Goal: Information Seeking & Learning: Learn about a topic

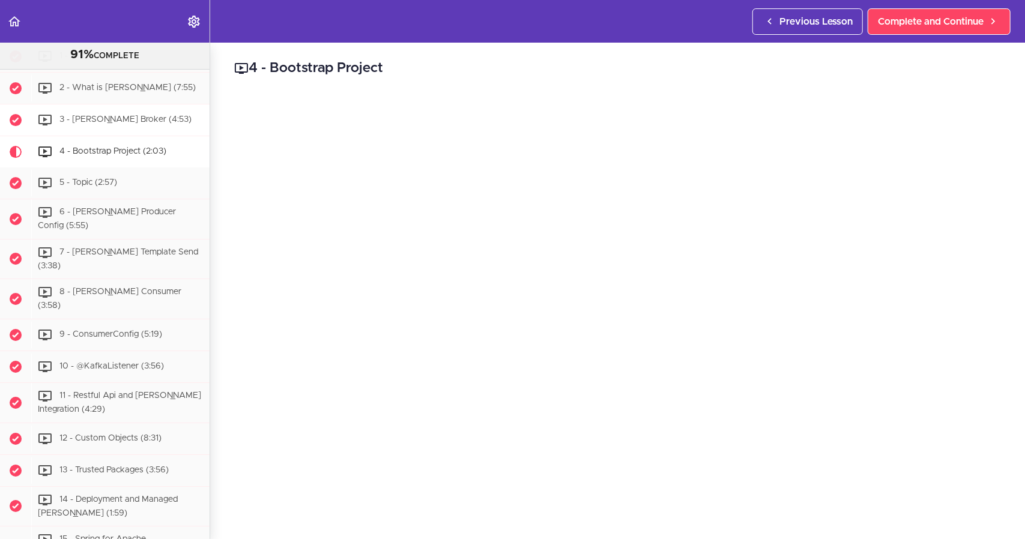
scroll to position [5799, 0]
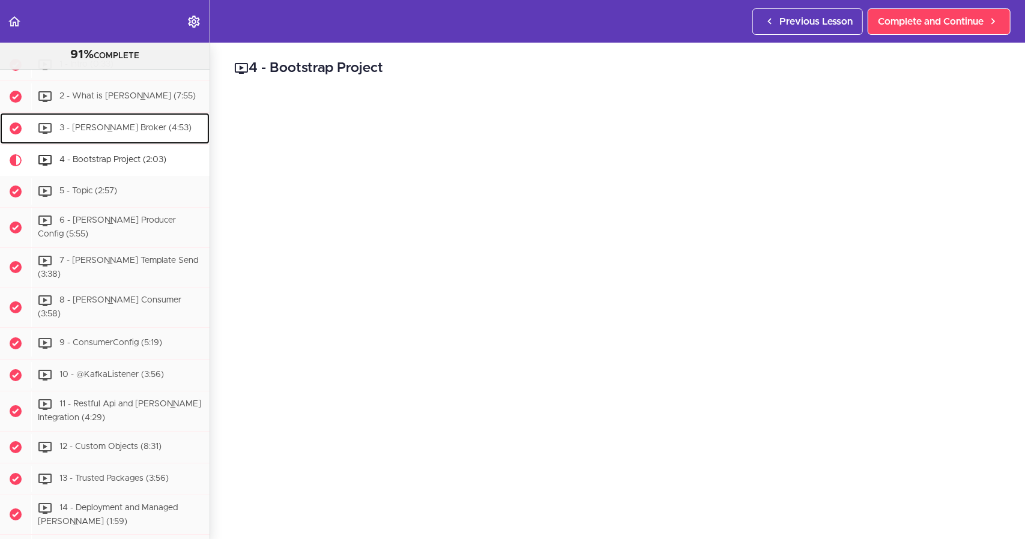
click at [109, 132] on span "3 - [PERSON_NAME] Broker (4:53)" at bounding box center [125, 128] width 132 height 8
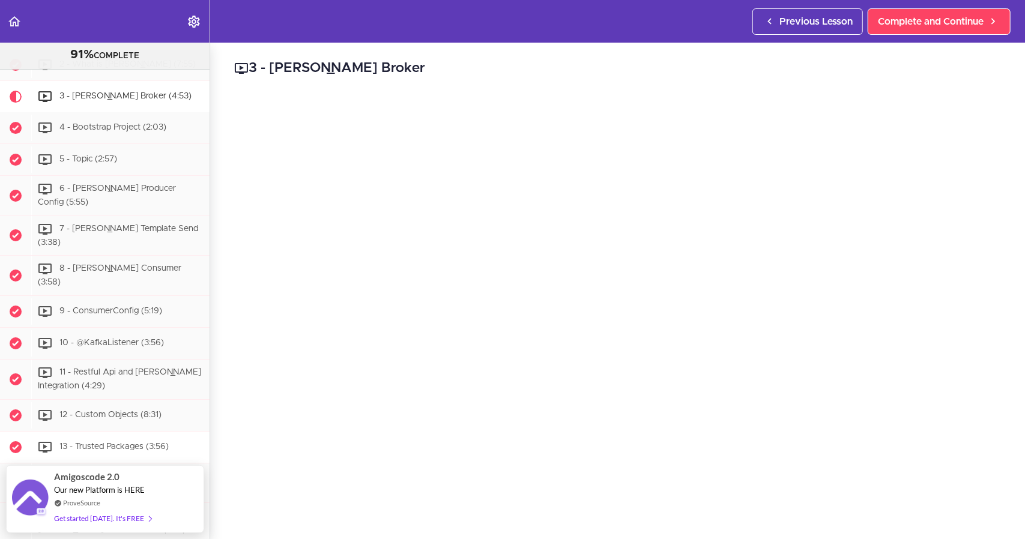
scroll to position [5827, 0]
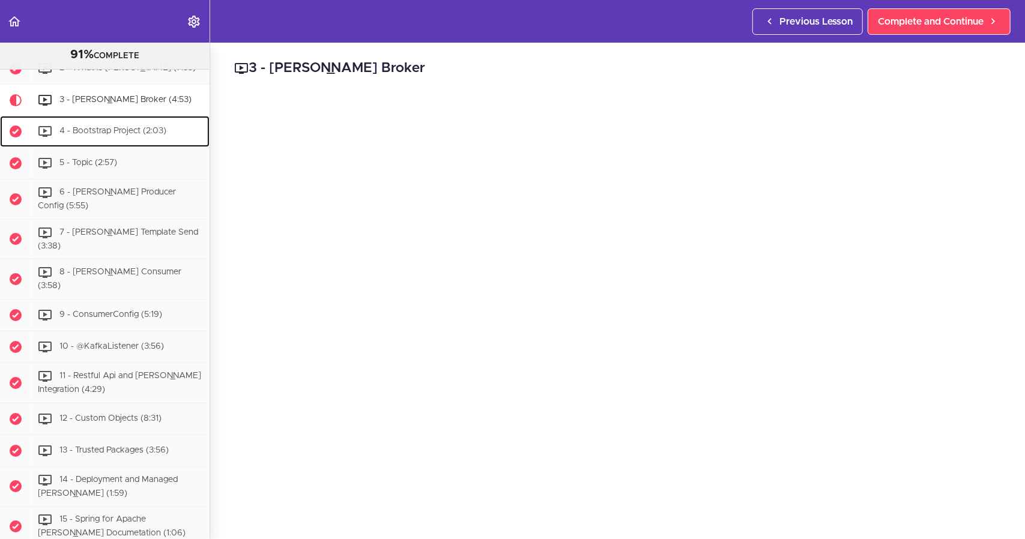
click at [97, 145] on div "4 - Bootstrap Project (2:03)" at bounding box center [120, 131] width 178 height 26
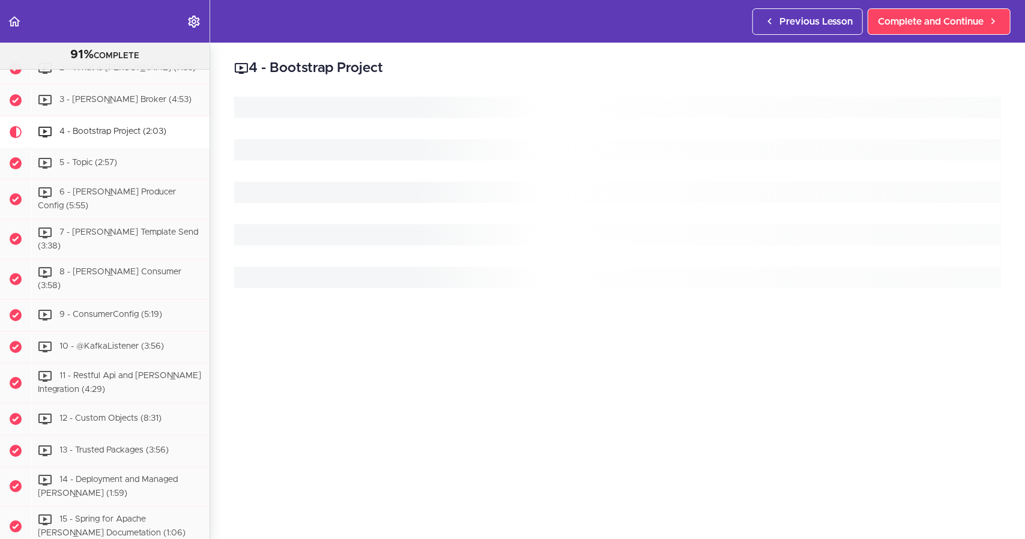
click at [670, 473] on div at bounding box center [617, 312] width 767 height 431
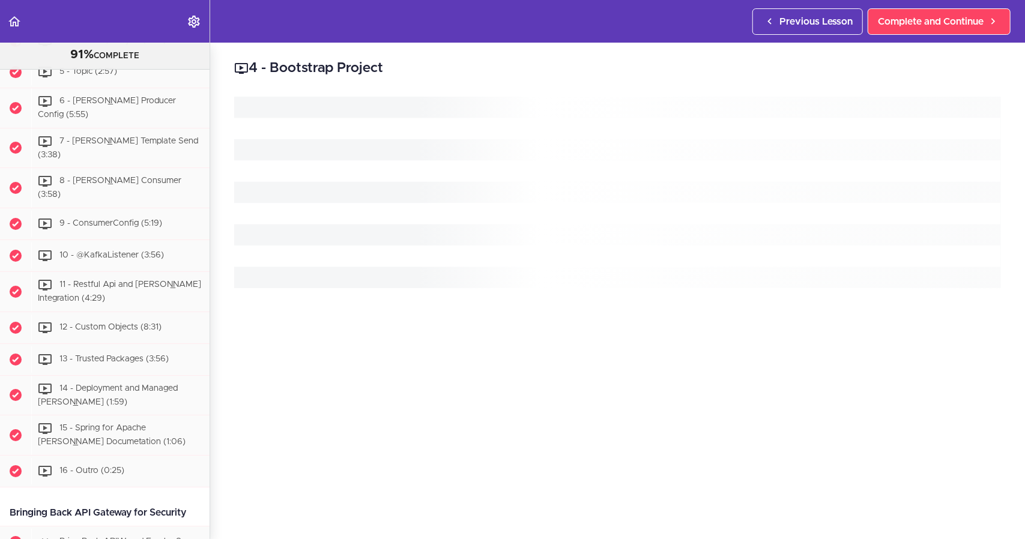
scroll to position [5919, 0]
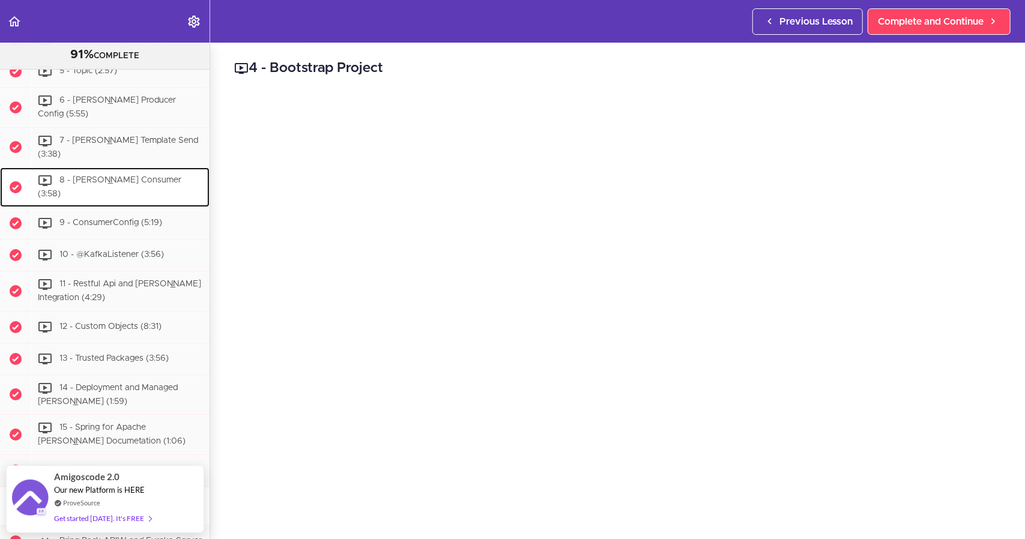
click at [121, 207] on div "8 - [PERSON_NAME] Consumer (3:58)" at bounding box center [120, 188] width 178 height 40
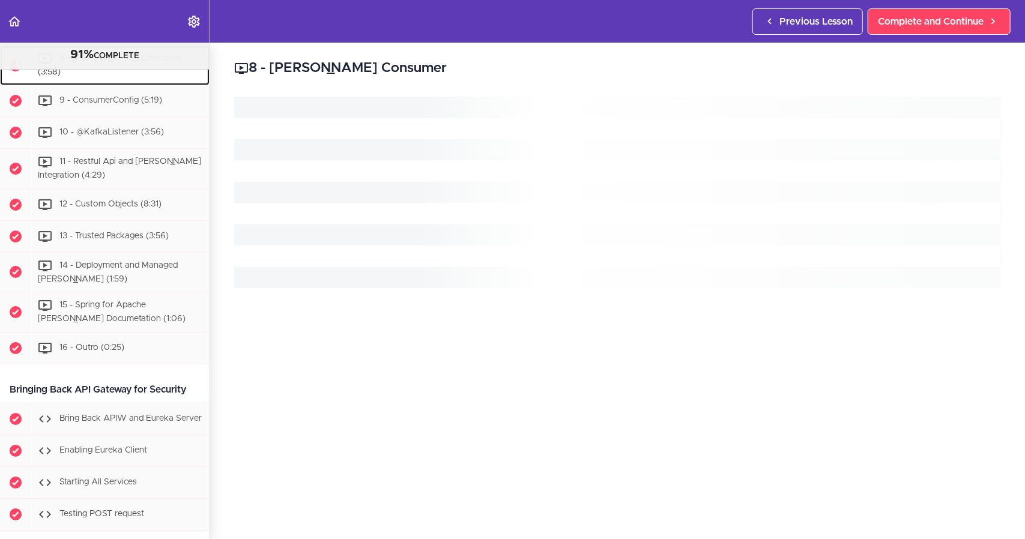
scroll to position [6045, 0]
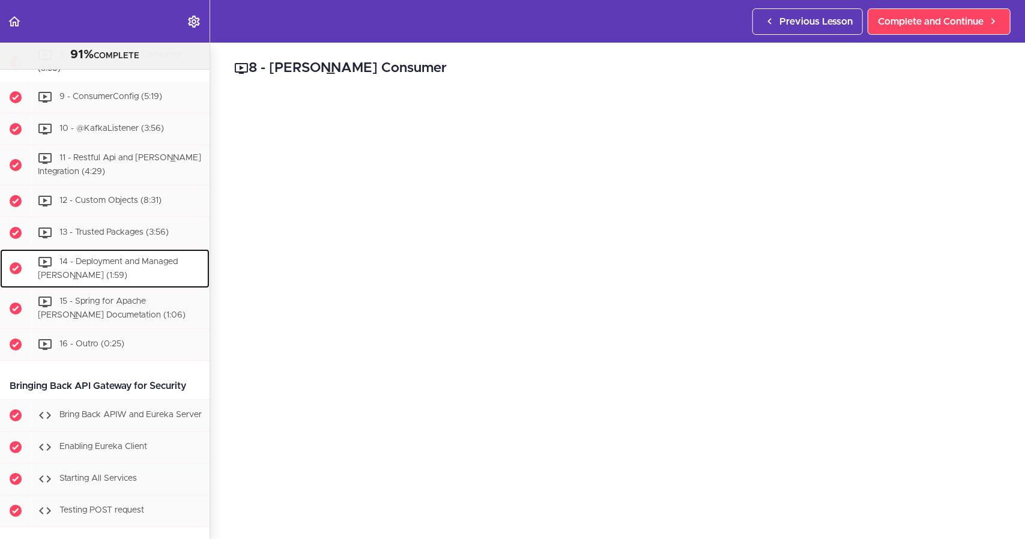
click at [122, 289] on div "14 - Deployment and Managed [PERSON_NAME] (1:59)" at bounding box center [120, 269] width 178 height 40
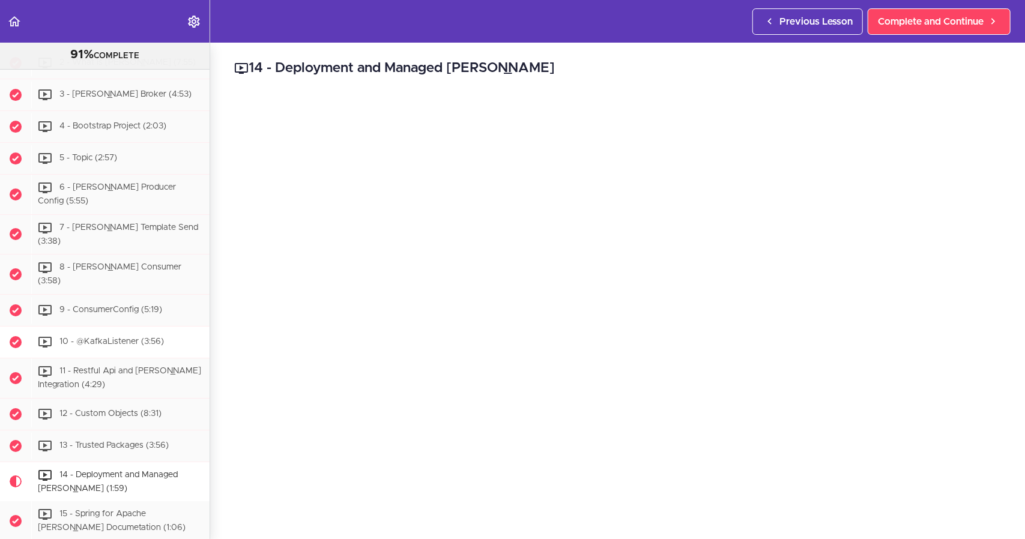
scroll to position [5823, 0]
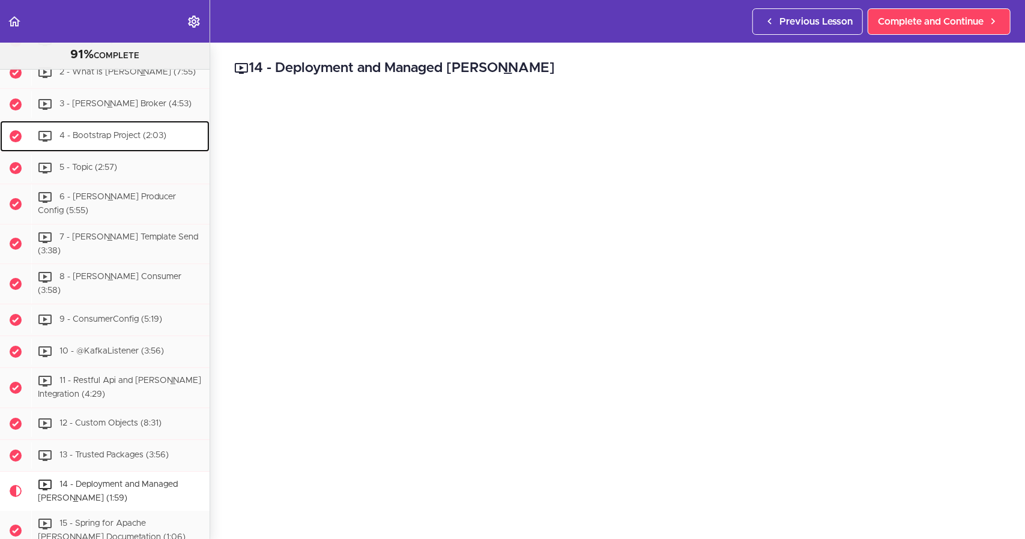
click at [107, 140] on span "4 - Bootstrap Project (2:03)" at bounding box center [112, 136] width 107 height 8
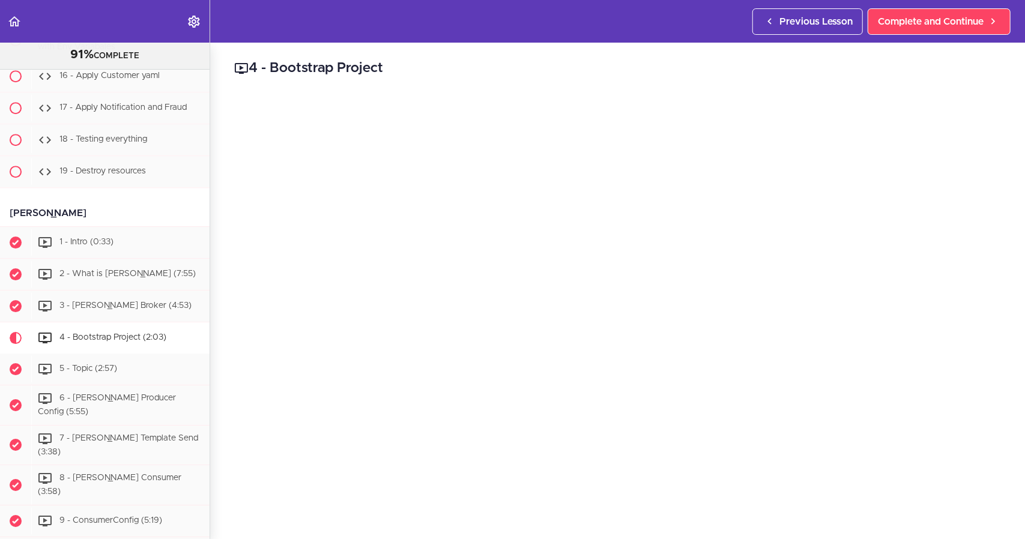
scroll to position [5653, 0]
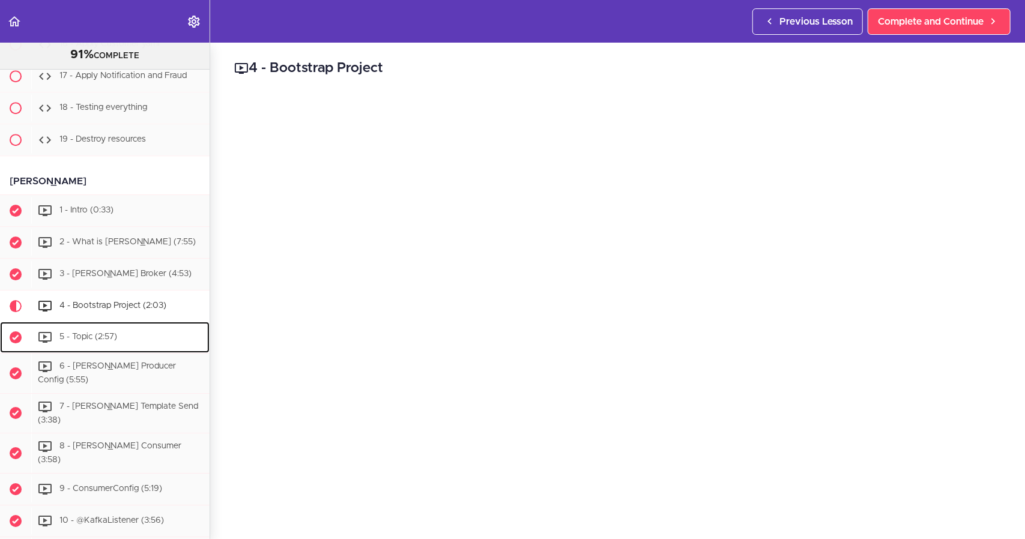
click at [109, 351] on div "5 - Topic (2:57)" at bounding box center [120, 337] width 178 height 26
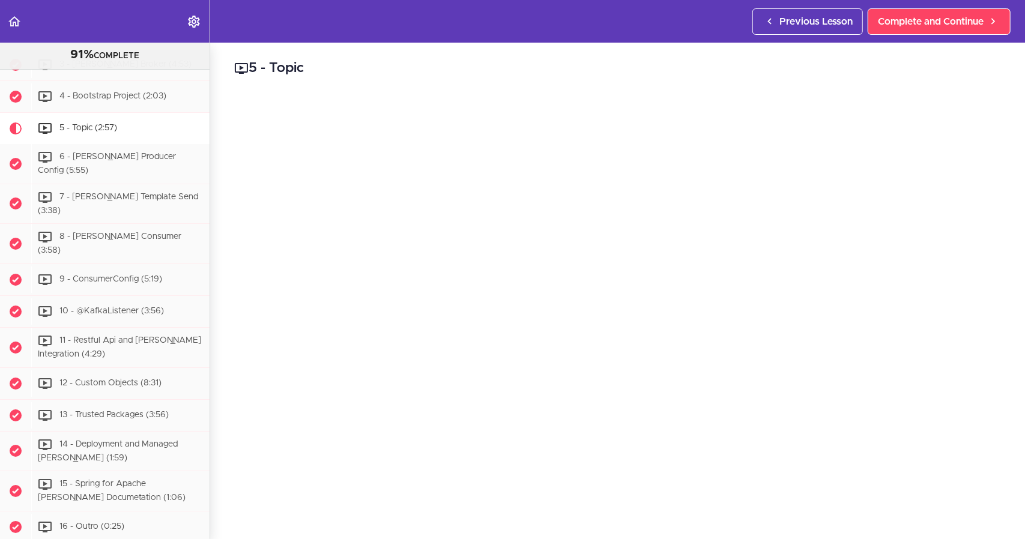
scroll to position [5830, 0]
